Goal: Task Accomplishment & Management: Manage account settings

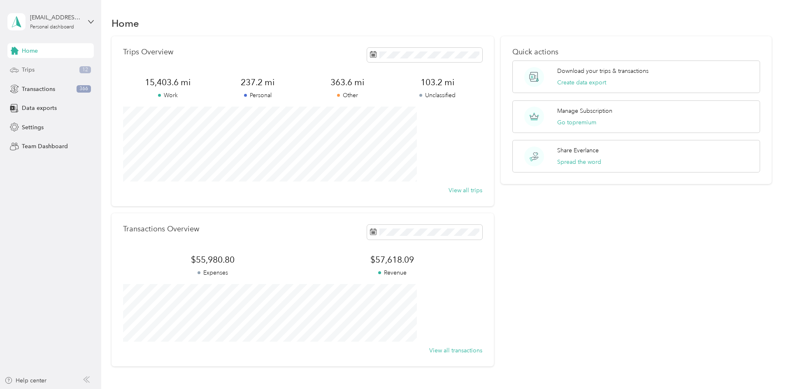
click at [81, 70] on span "12" at bounding box center [85, 69] width 12 height 7
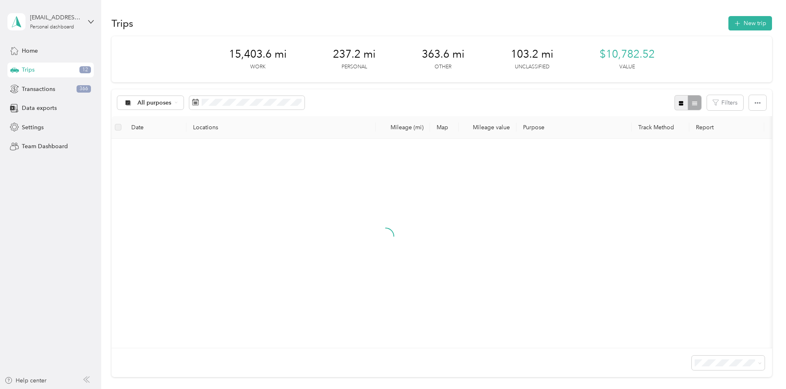
click at [675, 103] on button "button" at bounding box center [682, 102] width 14 height 15
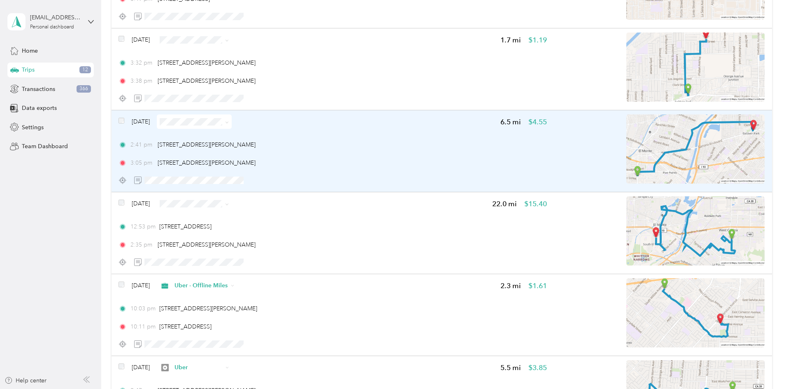
scroll to position [823, 0]
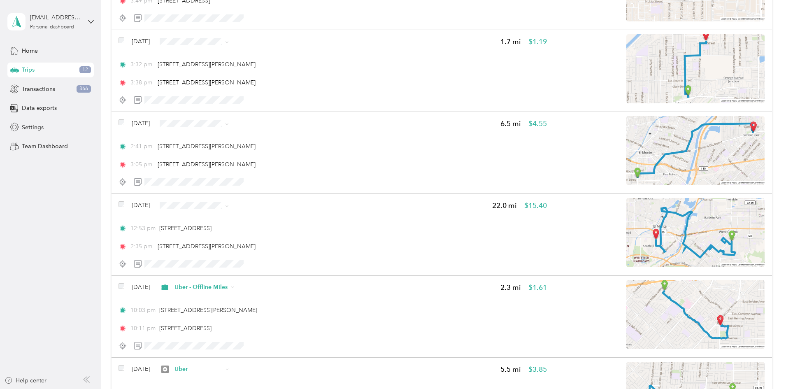
click at [277, 258] on li "Uber" at bounding box center [268, 263] width 79 height 14
click at [258, 162] on li "Uber - Offline Miles" at bounding box center [268, 167] width 79 height 14
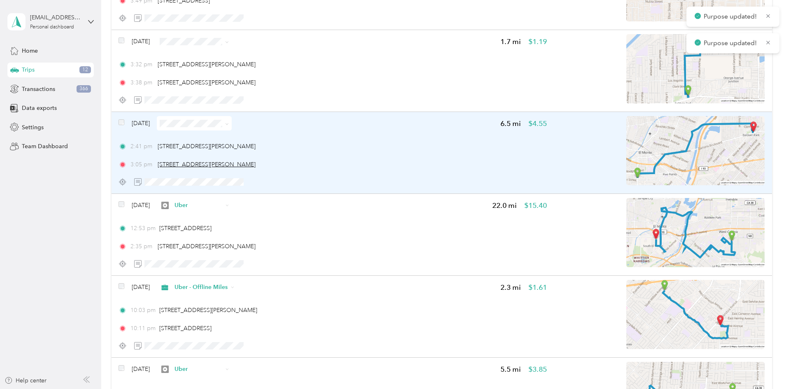
scroll to position [754, 0]
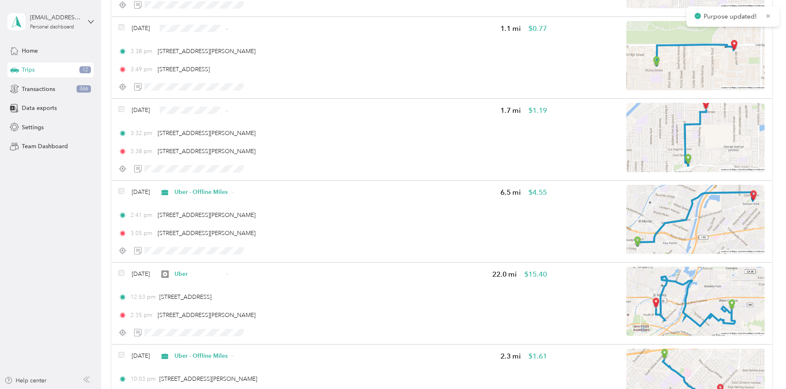
click at [265, 167] on span "Uber" at bounding box center [275, 168] width 53 height 9
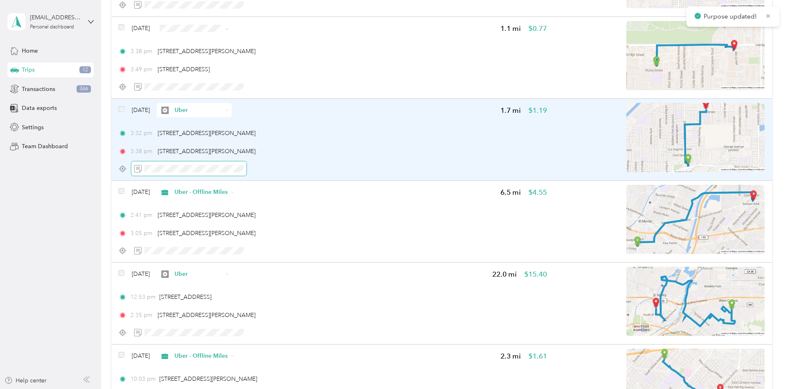
scroll to position [686, 0]
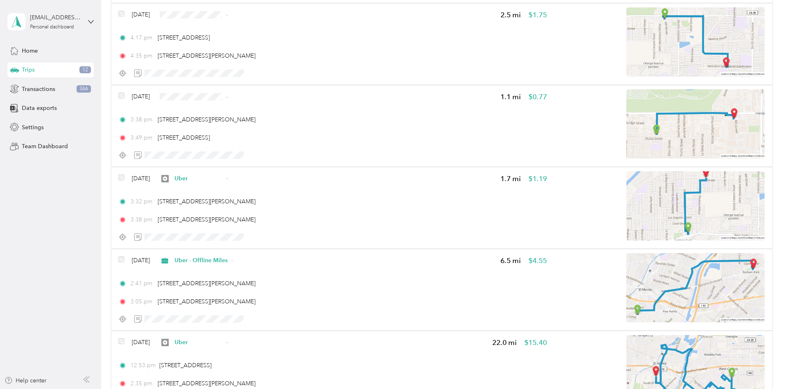
click at [293, 139] on span "Uber - Offline Miles" at bounding box center [275, 140] width 53 height 9
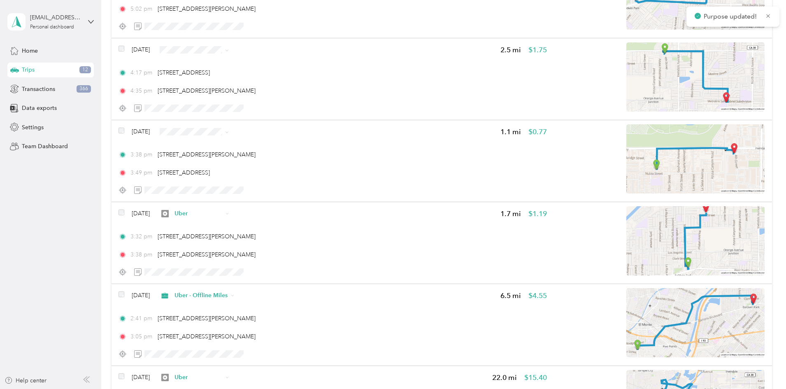
scroll to position [617, 0]
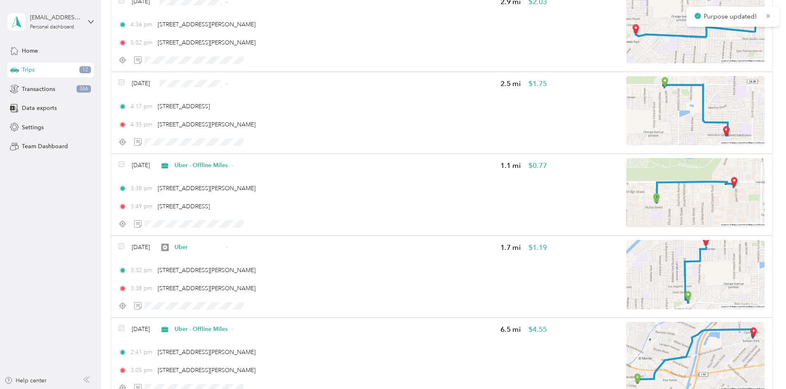
click at [272, 140] on span "Uber" at bounding box center [275, 140] width 53 height 9
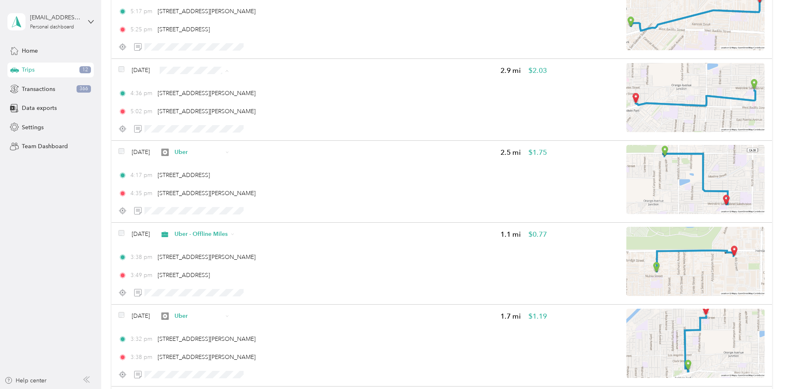
click at [285, 113] on span "Uber - Offline Miles" at bounding box center [275, 114] width 53 height 9
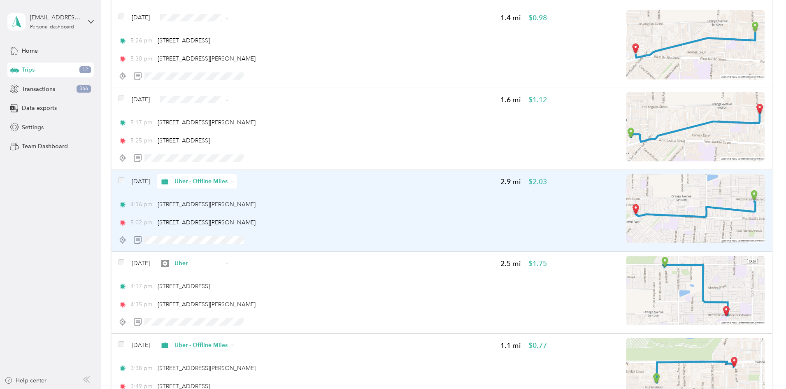
scroll to position [412, 0]
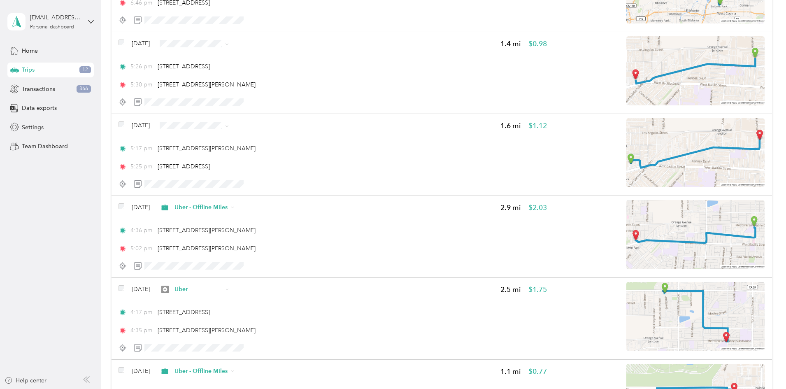
click at [267, 181] on span "Uber" at bounding box center [275, 183] width 53 height 9
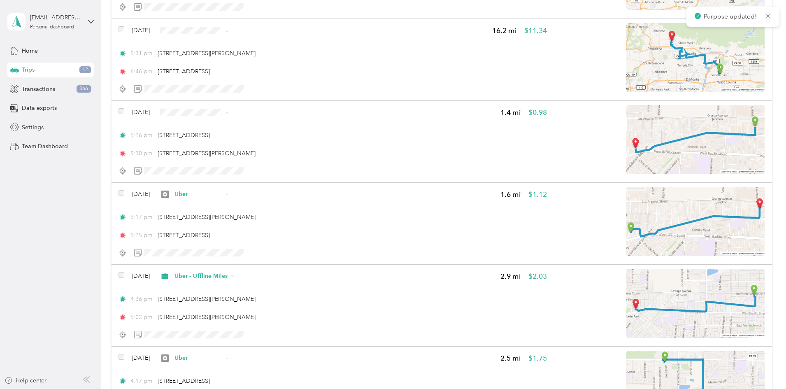
click at [291, 153] on span "Uber - Offline Miles" at bounding box center [275, 156] width 53 height 9
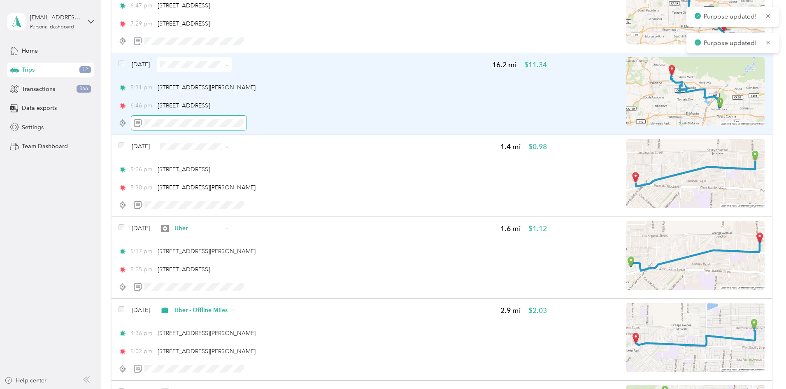
scroll to position [275, 0]
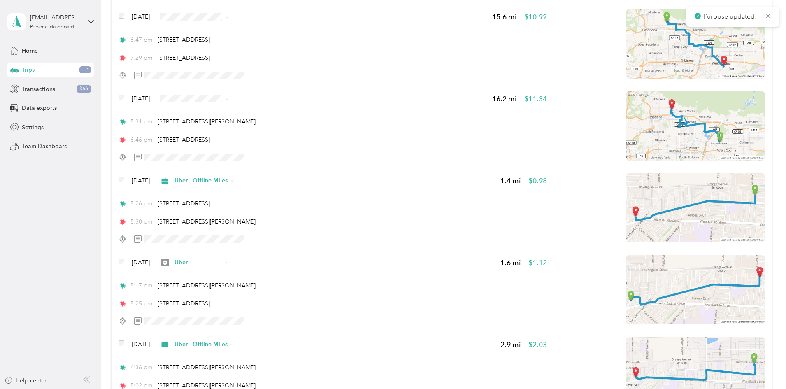
click at [281, 155] on span "Uber" at bounding box center [275, 157] width 53 height 9
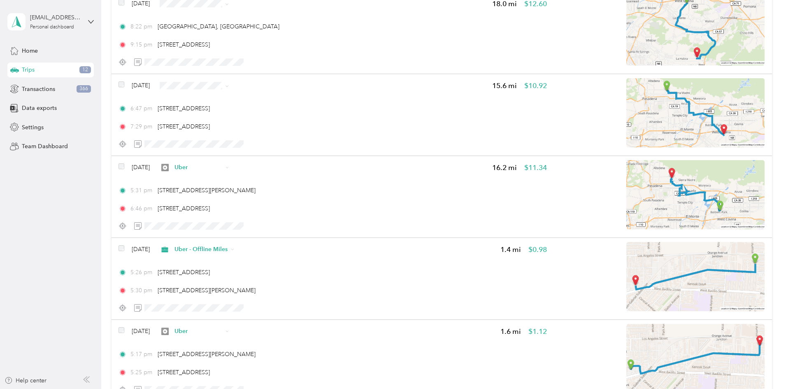
scroll to position [137, 0]
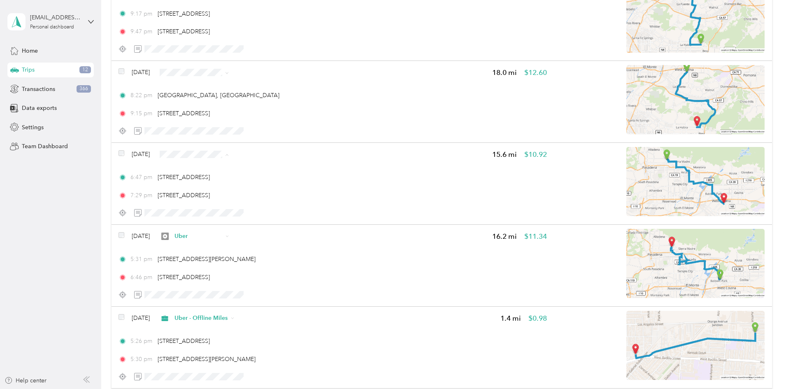
click at [277, 198] on span "Uber - Offline Miles" at bounding box center [275, 198] width 53 height 9
click at [276, 193] on li "Uber - Offline Miles" at bounding box center [268, 198] width 79 height 14
click at [254, 128] on span "Uber" at bounding box center [275, 130] width 53 height 9
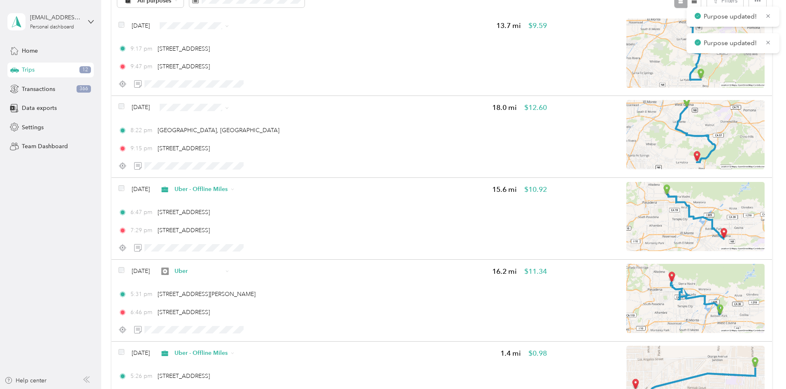
scroll to position [69, 0]
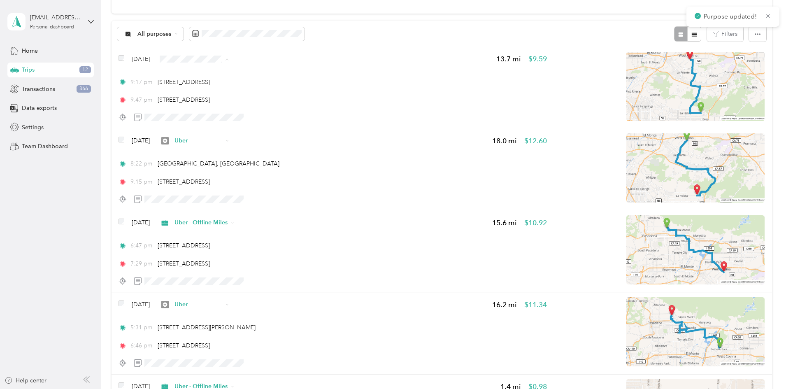
click at [286, 102] on span "Uber - Offline Miles" at bounding box center [275, 103] width 53 height 9
click at [39, 95] on div "Transactions 366" at bounding box center [50, 88] width 86 height 15
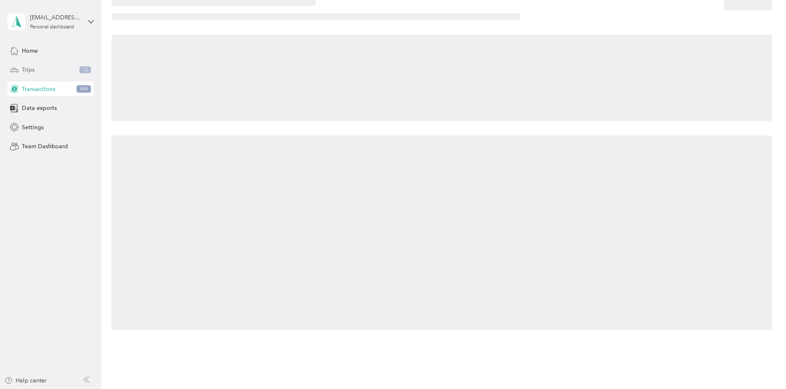
click at [52, 69] on div "Trips 12" at bounding box center [50, 70] width 86 height 15
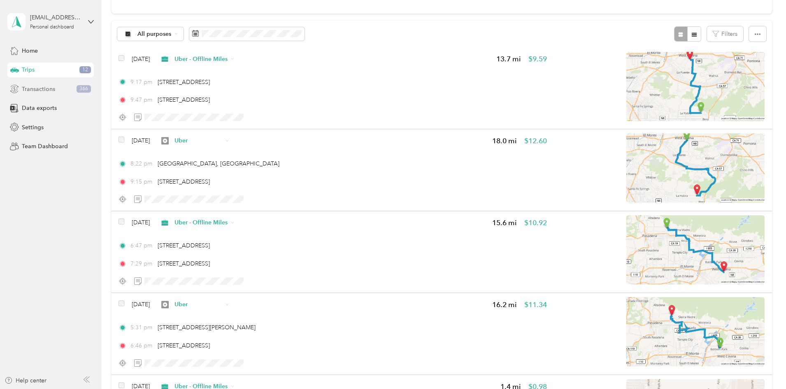
click at [64, 89] on div "Transactions 366" at bounding box center [50, 88] width 86 height 15
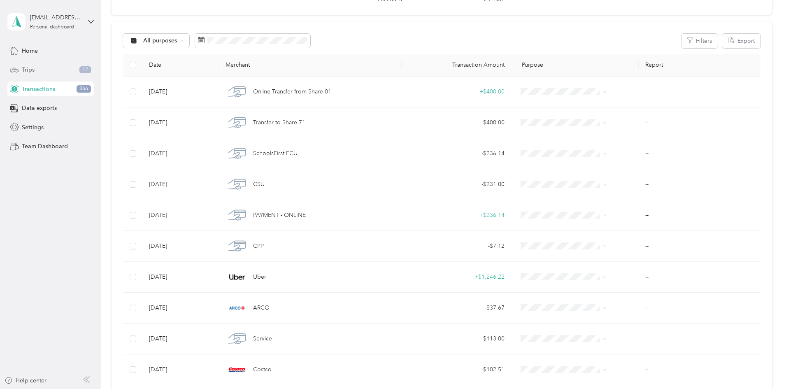
click at [70, 77] on div "Trips 12" at bounding box center [50, 70] width 86 height 15
